Goal: Transaction & Acquisition: Download file/media

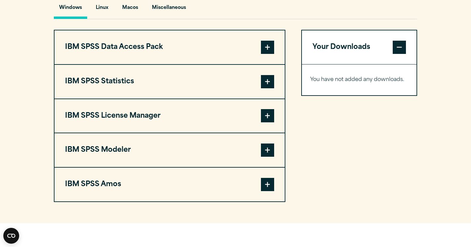
scroll to position [507, 0]
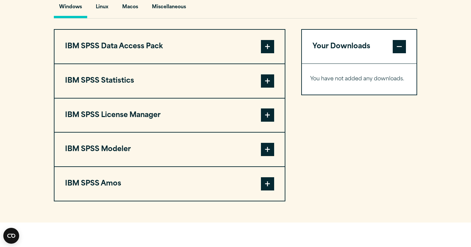
click at [275, 79] on button "IBM SPSS Statistics" at bounding box center [170, 81] width 230 height 34
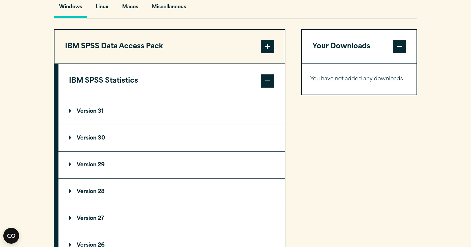
click at [275, 79] on button "IBM SPSS Statistics" at bounding box center [172, 81] width 226 height 34
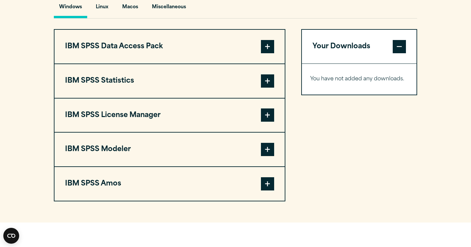
click at [275, 79] on button "IBM SPSS Statistics" at bounding box center [170, 81] width 230 height 34
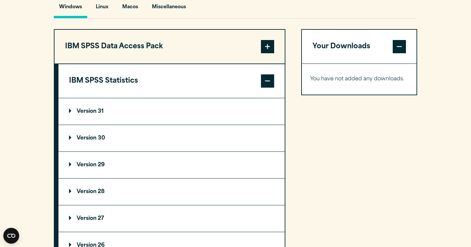
scroll to position [508, 0]
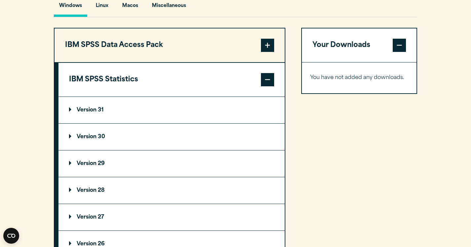
click at [78, 159] on summary "Version 29" at bounding box center [172, 163] width 226 height 26
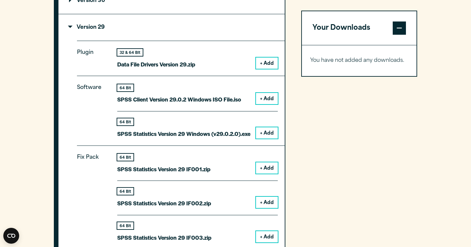
scroll to position [648, 0]
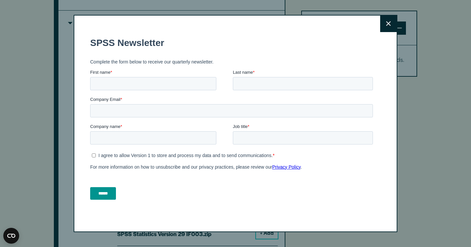
click at [395, 22] on button "Close" at bounding box center [389, 24] width 17 height 17
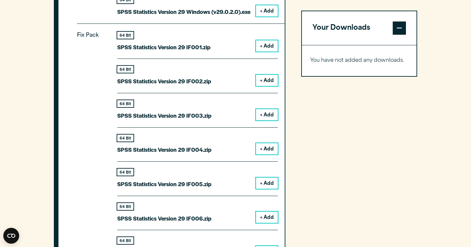
scroll to position [766, 0]
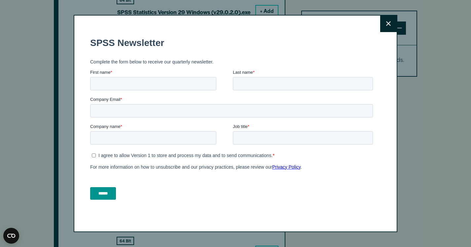
click at [386, 25] on button "Close" at bounding box center [389, 24] width 17 height 17
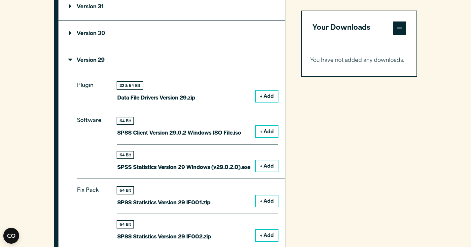
scroll to position [610, 0]
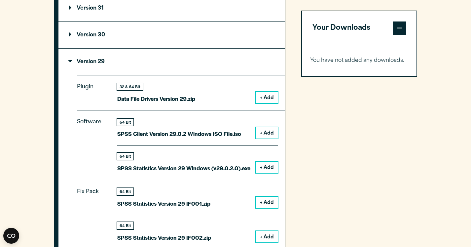
click at [170, 64] on summary "Version 29" at bounding box center [172, 62] width 226 height 26
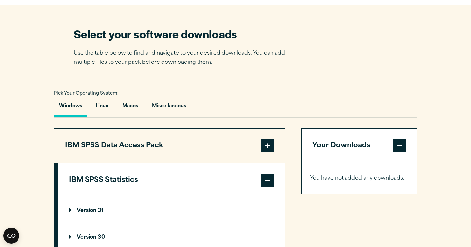
scroll to position [408, 0]
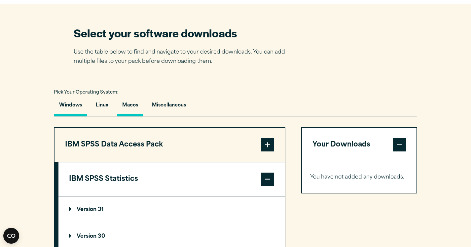
click at [133, 99] on button "Macos" at bounding box center [130, 107] width 26 height 19
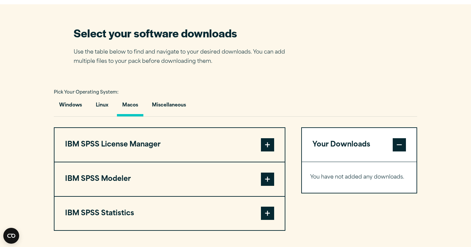
click at [180, 169] on button "IBM SPSS Modeler" at bounding box center [170, 179] width 230 height 34
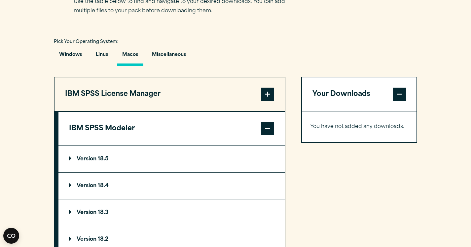
scroll to position [460, 0]
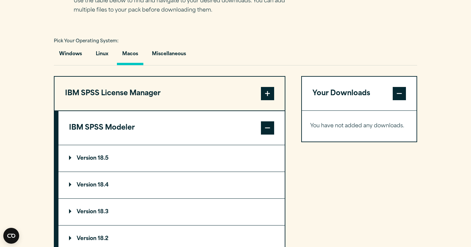
click at [188, 118] on button "IBM SPSS Modeler" at bounding box center [172, 128] width 226 height 34
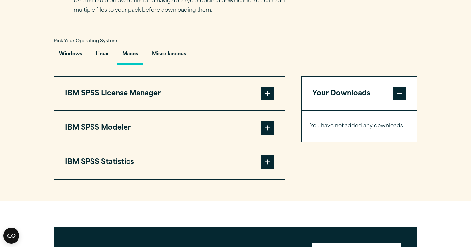
click at [193, 165] on button "IBM SPSS Statistics" at bounding box center [170, 162] width 230 height 34
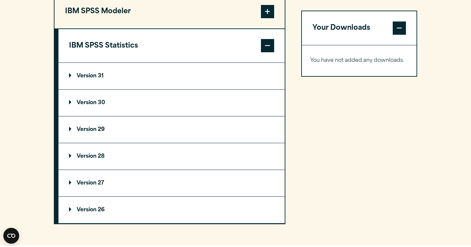
scroll to position [577, 0]
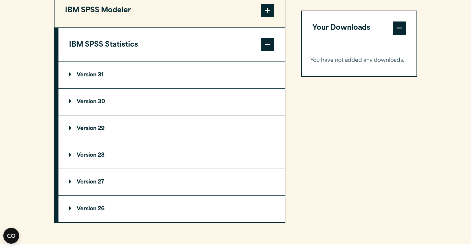
click at [180, 129] on summary "Version 29" at bounding box center [172, 128] width 226 height 26
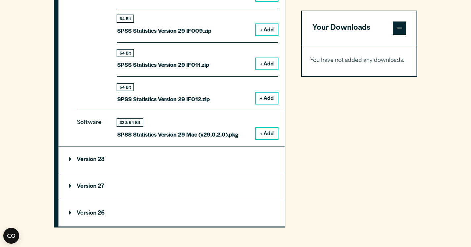
scroll to position [912, 0]
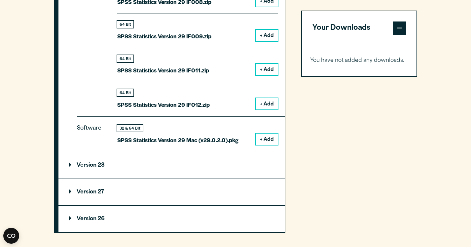
click at [263, 134] on button "+ Add" at bounding box center [267, 139] width 22 height 11
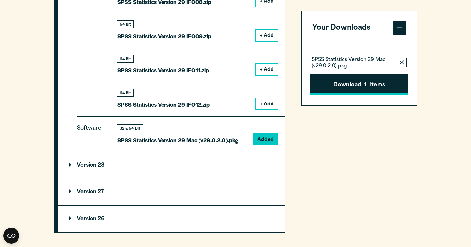
click at [362, 88] on button "Download 1 Items" at bounding box center [359, 84] width 98 height 20
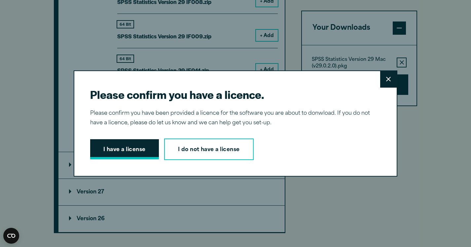
click at [136, 155] on button "I have a license" at bounding box center [124, 149] width 69 height 20
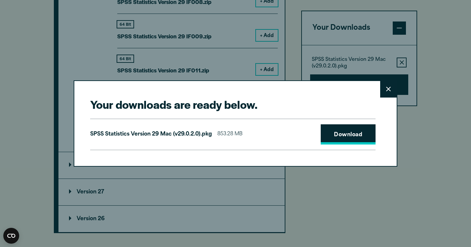
click at [366, 134] on link "Download" at bounding box center [348, 134] width 55 height 20
